Goal: Register for event/course

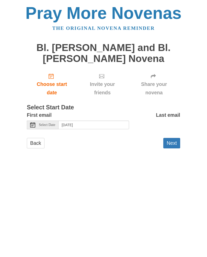
click at [174, 138] on button "Next" at bounding box center [171, 143] width 17 height 10
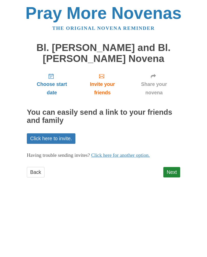
click at [177, 173] on link "Next" at bounding box center [171, 172] width 17 height 10
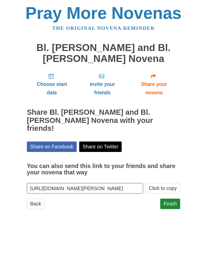
click at [57, 83] on span "Choose start date" at bounding box center [52, 88] width 40 height 17
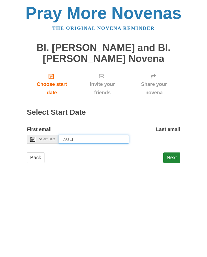
click at [99, 138] on input "Sunday, August 31st, 2025" at bounding box center [93, 139] width 70 height 9
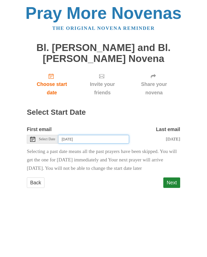
click at [100, 137] on input "Saturday, August 2nd" at bounding box center [93, 139] width 70 height 9
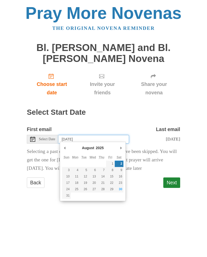
type input "Saturday, August 30th"
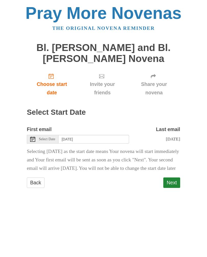
click at [172, 188] on button "Next" at bounding box center [171, 183] width 17 height 10
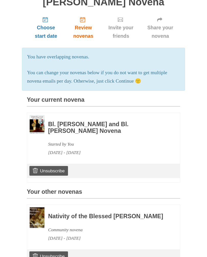
scroll to position [59, 0]
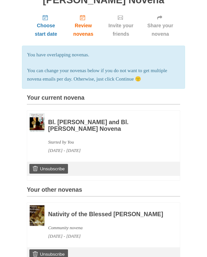
click at [85, 128] on h3 "Bl. [PERSON_NAME] and Bl. [PERSON_NAME] Novena" at bounding box center [107, 125] width 118 height 13
click at [70, 125] on h3 "Bl. [PERSON_NAME] and Bl. [PERSON_NAME] Novena" at bounding box center [107, 125] width 118 height 13
click at [38, 123] on img at bounding box center [37, 122] width 15 height 19
click at [44, 123] on img at bounding box center [37, 122] width 15 height 19
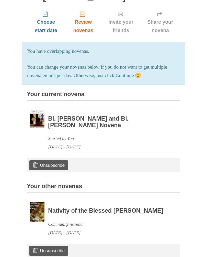
scroll to position [93, 0]
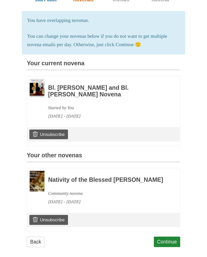
click at [69, 89] on h3 "Bl. [PERSON_NAME] and Bl. [PERSON_NAME] Novena" at bounding box center [107, 91] width 118 height 13
click at [71, 86] on h3 "Bl. [PERSON_NAME] and Bl. [PERSON_NAME] Novena" at bounding box center [107, 91] width 118 height 13
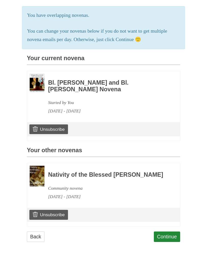
scroll to position [101, 0]
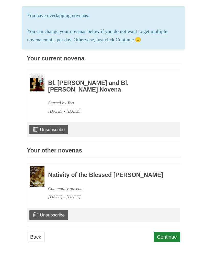
click at [163, 233] on link "Continue" at bounding box center [167, 237] width 27 height 10
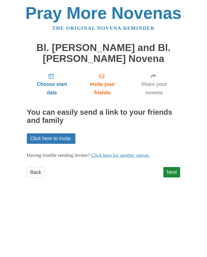
click at [176, 168] on link "Next" at bounding box center [171, 172] width 17 height 10
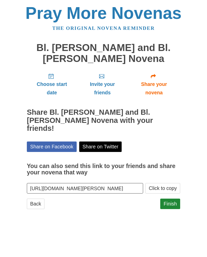
click at [161, 183] on button "Click to copy" at bounding box center [162, 188] width 35 height 10
click at [166, 183] on button "Click to copy" at bounding box center [162, 188] width 35 height 10
click at [139, 183] on input "https://www.praymorenovenas.com/bl-carlo-acutis-and-bl-pier-giorgio-frassati-no…" at bounding box center [85, 188] width 116 height 10
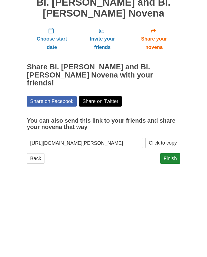
click at [174, 199] on link "Finish" at bounding box center [170, 204] width 20 height 10
